Goal: Information Seeking & Learning: Learn about a topic

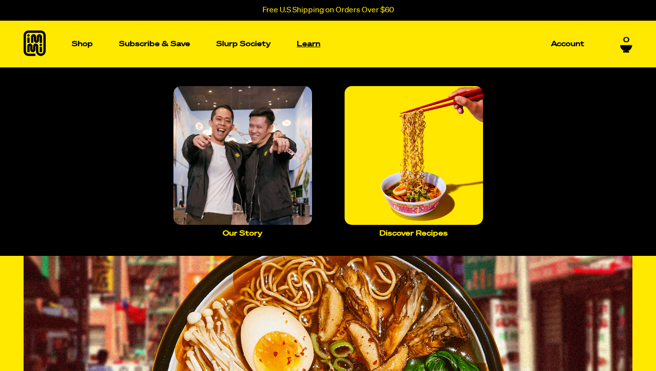
click at [305, 43] on p "Learn" at bounding box center [309, 43] width 24 height 7
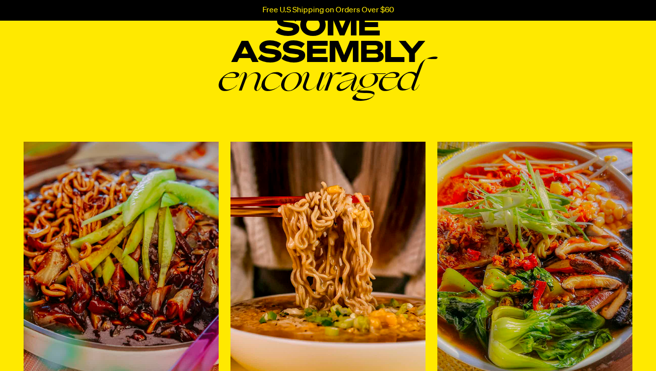
scroll to position [4606, 0]
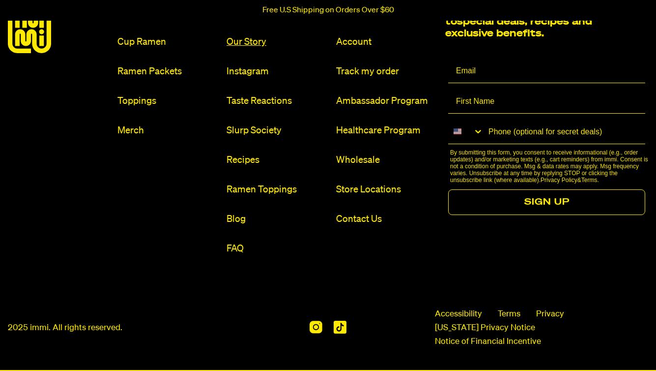
click at [249, 35] on link "Our Story" at bounding box center [278, 41] width 102 height 13
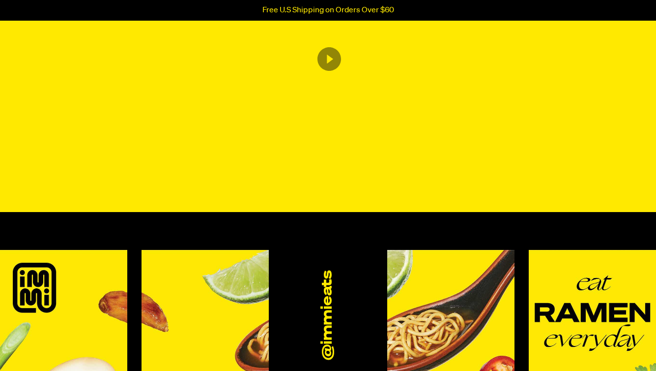
scroll to position [600, 0]
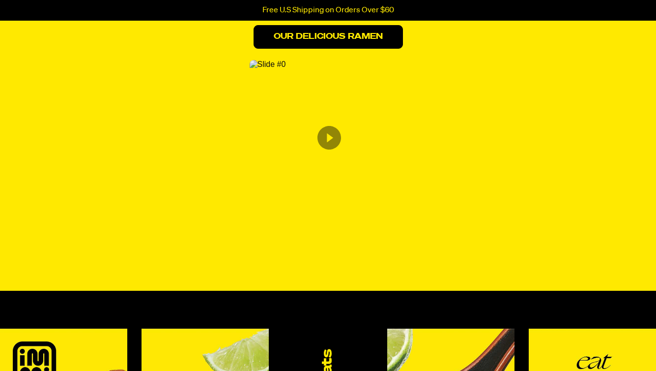
click at [352, 39] on link "Our Delicious Ramen" at bounding box center [328, 37] width 149 height 24
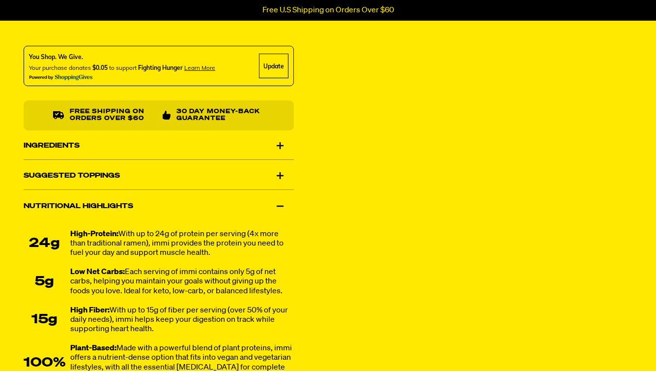
scroll to position [563, 0]
click at [73, 143] on div "Ingredients" at bounding box center [159, 145] width 270 height 28
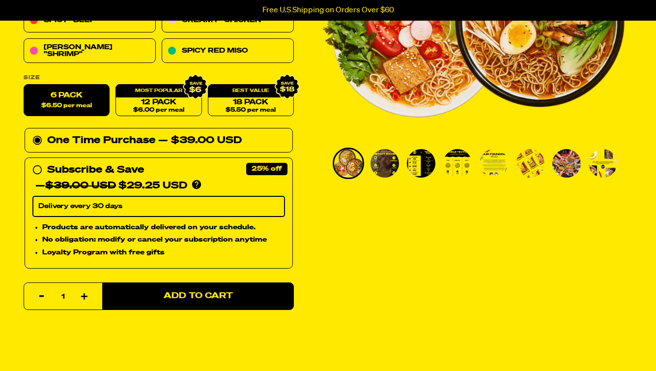
scroll to position [0, 0]
